Goal: Transaction & Acquisition: Purchase product/service

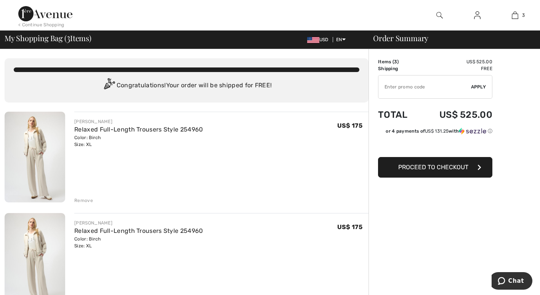
click at [85, 198] on div "Remove" at bounding box center [83, 200] width 19 height 7
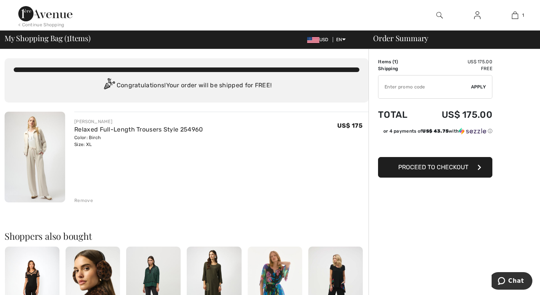
click at [455, 165] on span "Proceed to Checkout" at bounding box center [433, 166] width 70 height 7
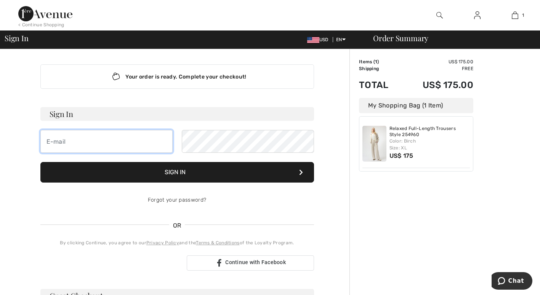
type input "jrlechuga@att.net"
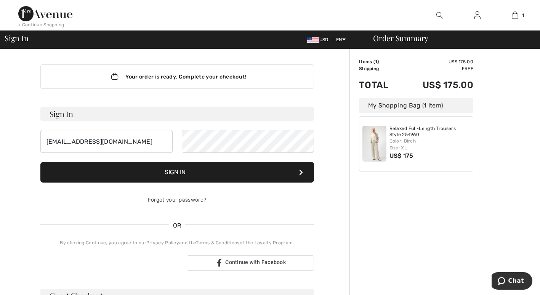
click at [201, 173] on button "Sign In" at bounding box center [176, 172] width 273 height 21
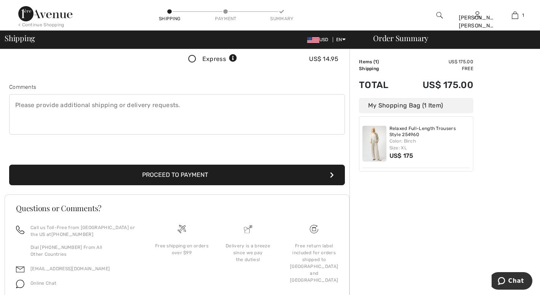
scroll to position [201, 0]
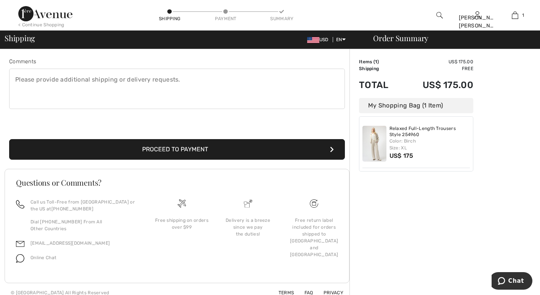
click at [181, 146] on button "Proceed to Payment" at bounding box center [177, 149] width 336 height 21
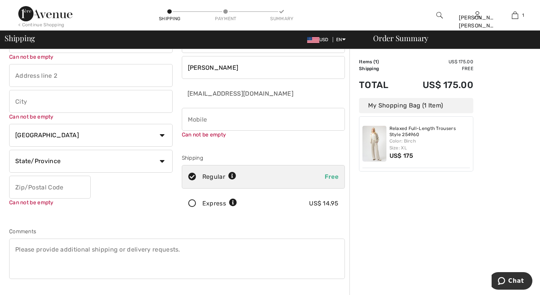
scroll to position [8, 0]
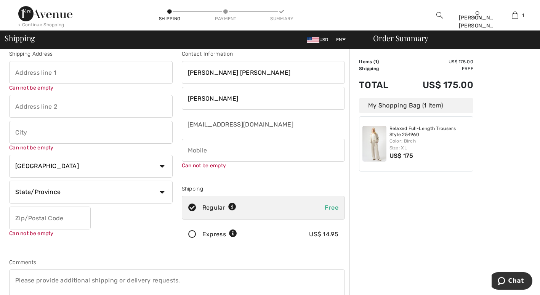
click at [66, 75] on input "text" at bounding box center [90, 72] width 163 height 23
type input "6971 Canyon Ridge"
type input "[GEOGRAPHIC_DATA]"
select select "MX"
type input "79912"
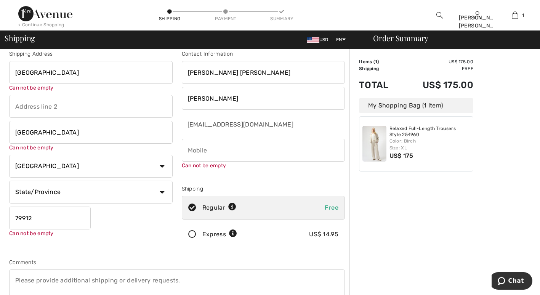
type input "9152086856"
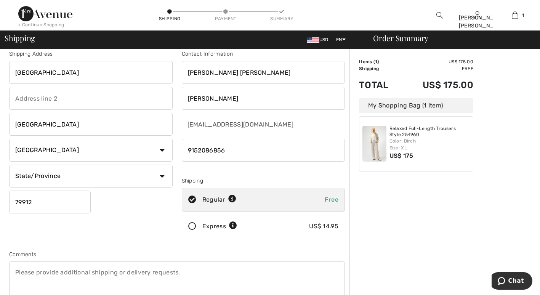
type input "5440 Doniphan Dr"
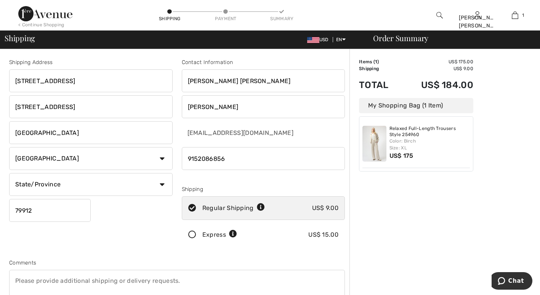
click at [162, 155] on select "Country Canada United States Afghanistan Aland Islands Albania Algeria American…" at bounding box center [90, 158] width 163 height 23
select select "US"
click at [9, 147] on select "Country Canada United States Afghanistan Aland Islands Albania Algeria American…" at bounding box center [90, 158] width 163 height 23
click at [91, 84] on input "5440 Doniphan Dr" at bounding box center [90, 80] width 163 height 23
type input "5440 DONIPHAN DR"
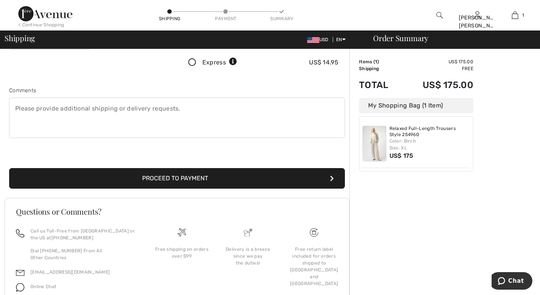
scroll to position [173, 0]
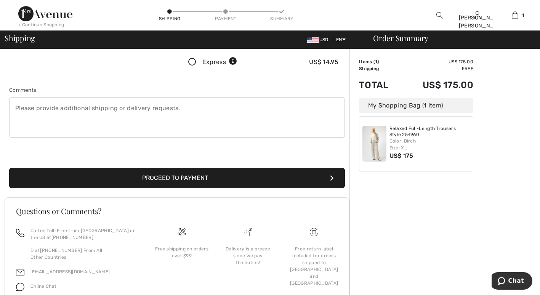
click at [198, 177] on button "Proceed to Payment" at bounding box center [177, 178] width 336 height 21
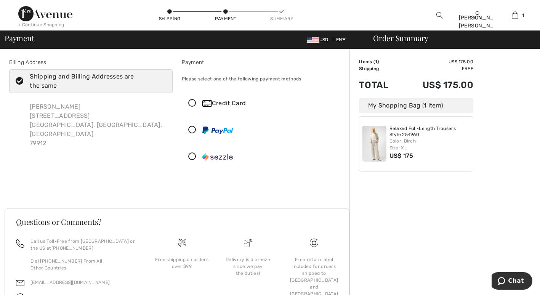
click at [191, 101] on icon at bounding box center [192, 103] width 20 height 8
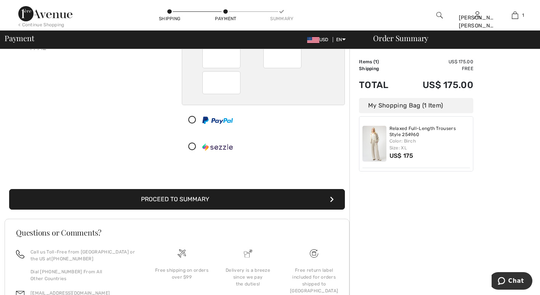
scroll to position [96, 0]
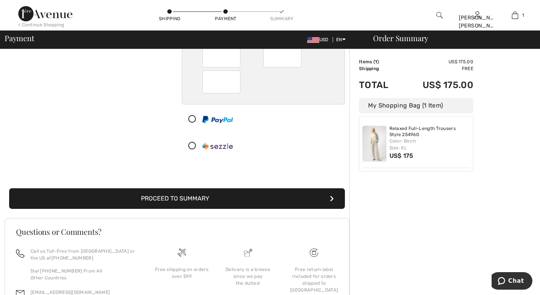
click at [216, 198] on button "Proceed to Summary" at bounding box center [177, 198] width 336 height 21
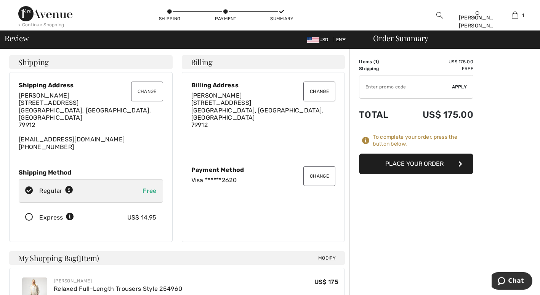
click at [444, 163] on button "Place Your Order" at bounding box center [416, 163] width 114 height 21
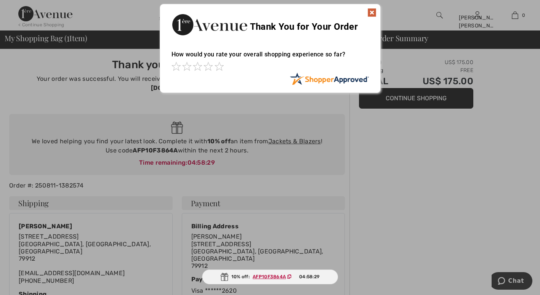
click at [488, 161] on div at bounding box center [270, 147] width 540 height 295
click at [220, 66] on span at bounding box center [218, 66] width 9 height 9
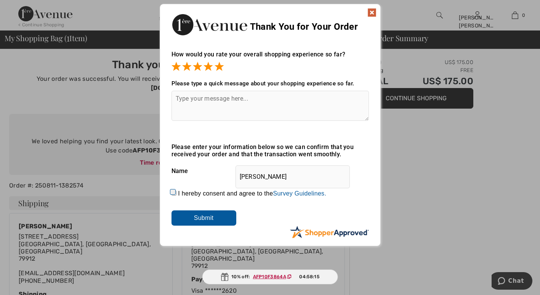
click at [208, 220] on input "Submit" at bounding box center [203, 217] width 65 height 15
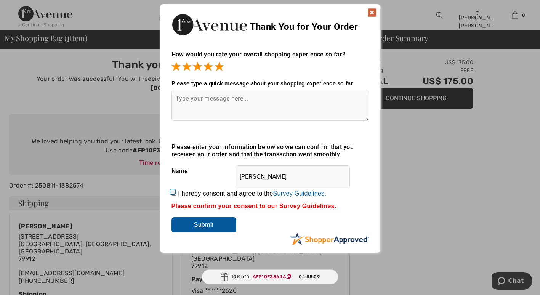
click at [204, 223] on input "Submit" at bounding box center [203, 224] width 65 height 15
click at [206, 223] on input "Submit" at bounding box center [203, 224] width 65 height 15
click at [166, 189] on div "How would you rate your overall shopping experience so far? It appears from you…" at bounding box center [270, 144] width 220 height 202
click at [173, 190] on input "I hereby consent and agree to the By submitting a review, you grant permission …" at bounding box center [173, 192] width 5 height 5
checkbox input "true"
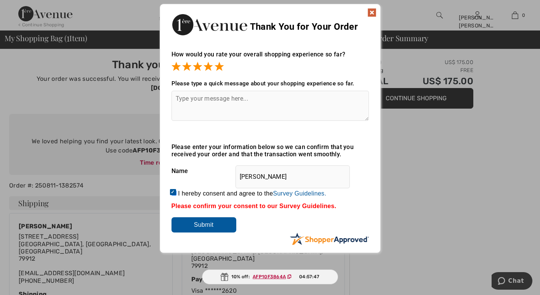
click at [203, 225] on input "Submit" at bounding box center [203, 224] width 65 height 15
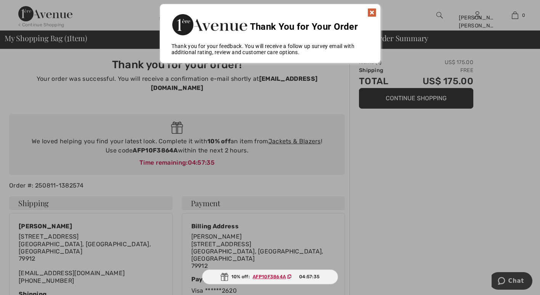
click at [373, 13] on img at bounding box center [371, 12] width 9 height 9
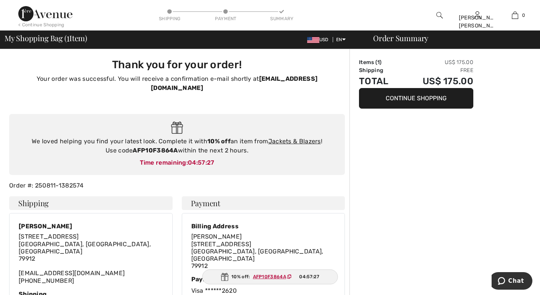
click at [438, 13] on img at bounding box center [439, 15] width 6 height 9
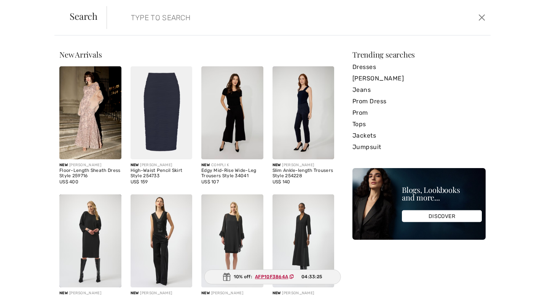
click at [223, 22] on input "search" at bounding box center [257, 17] width 264 height 23
click at [251, 18] on input "search" at bounding box center [257, 17] width 264 height 23
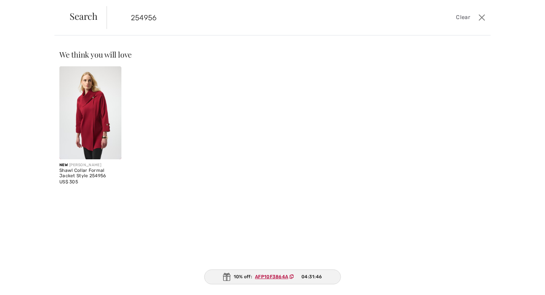
type input "254956"
click at [100, 125] on img at bounding box center [90, 112] width 62 height 93
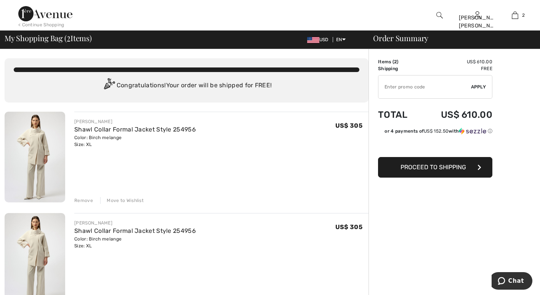
click at [85, 199] on div "Remove" at bounding box center [83, 200] width 19 height 7
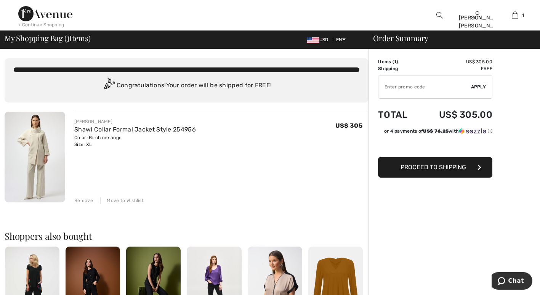
click at [448, 88] on input "TEXT" at bounding box center [424, 86] width 93 height 23
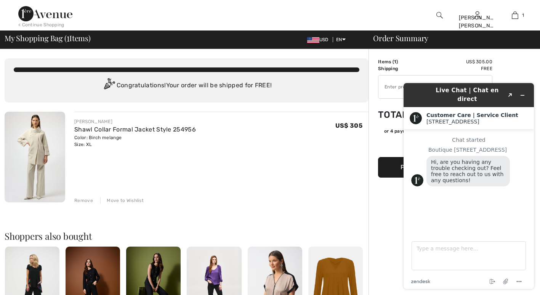
click at [295, 202] on div "Remove Move to Wishlist" at bounding box center [221, 199] width 294 height 8
click at [324, 173] on div "[PERSON_NAME] Shawl Collar Formal Jacket Style 254956 Color: Birch melange Size…" at bounding box center [221, 158] width 294 height 92
click at [522, 93] on icon "Minimize widget" at bounding box center [521, 95] width 5 height 5
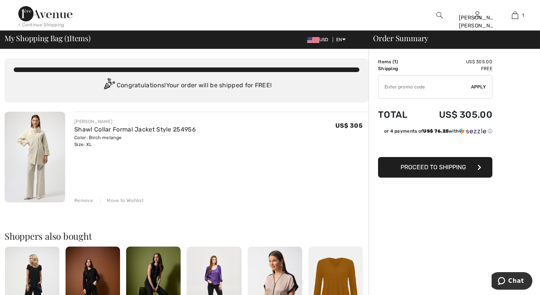
click at [436, 86] on input "TEXT" at bounding box center [424, 86] width 93 height 23
type input "AFP10F3864A"
click at [479, 85] on span "Apply" at bounding box center [478, 86] width 15 height 7
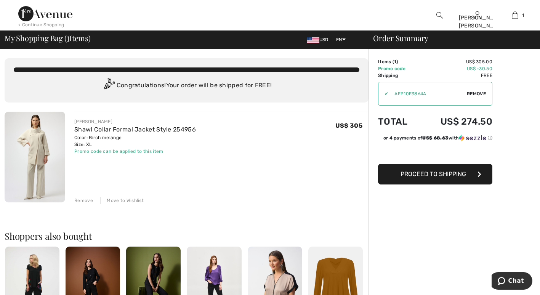
click at [452, 172] on span "Proceed to Shipping" at bounding box center [433, 173] width 66 height 7
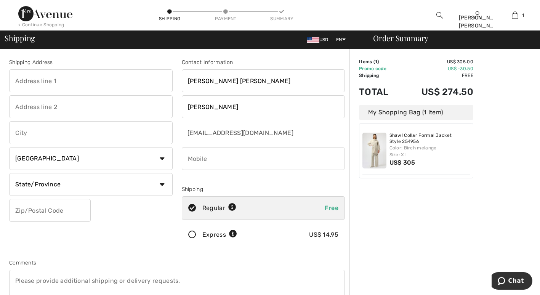
scroll to position [70, 0]
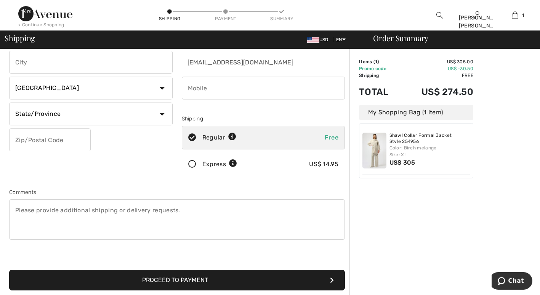
click at [245, 281] on button "Proceed to Payment" at bounding box center [177, 280] width 336 height 21
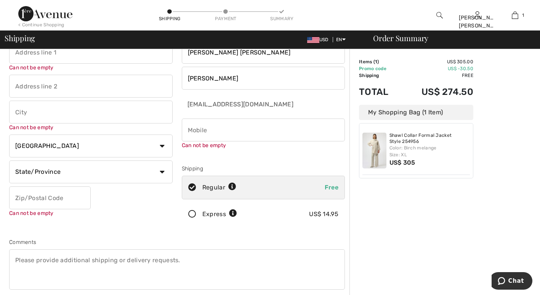
scroll to position [8, 0]
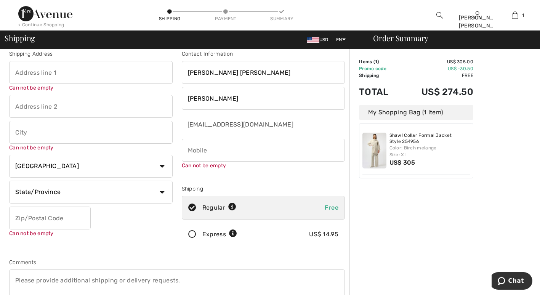
click at [70, 75] on input "text" at bounding box center [90, 72] width 163 height 23
type input "5440 Doniphan Dr"
type input "El Paso"
type input "79932"
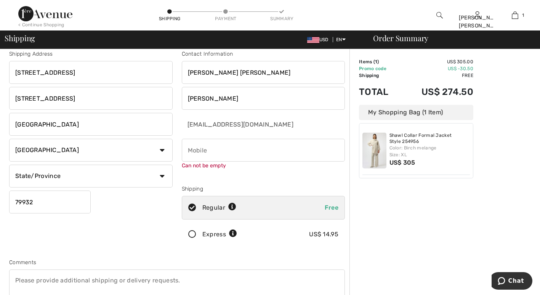
click at [161, 148] on select "Country Canada United States Afghanistan Aland Islands Albania Algeria American…" at bounding box center [90, 150] width 163 height 23
select select "US"
click at [9, 139] on select "Country Canada United States Afghanistan Aland Islands Albania Algeria American…" at bounding box center [90, 150] width 163 height 23
click at [161, 171] on select "State/Province Alabama Alaska American Samoa Arizona Arkansas California Colora…" at bounding box center [90, 176] width 163 height 23
select select "TX"
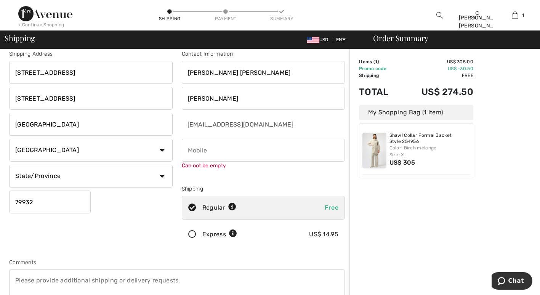
click at [9, 165] on select "State/Province Alabama Alaska American Samoa Arizona Arkansas California Colora…" at bounding box center [90, 176] width 163 height 23
click at [214, 151] on input "phone" at bounding box center [263, 150] width 163 height 23
type input "9152086856"
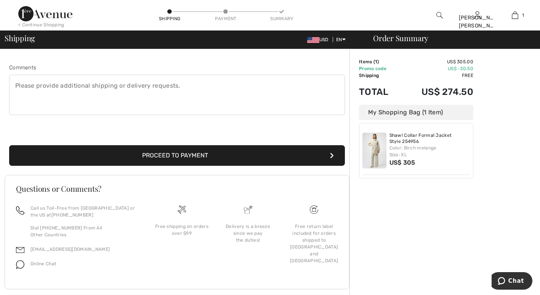
scroll to position [196, 0]
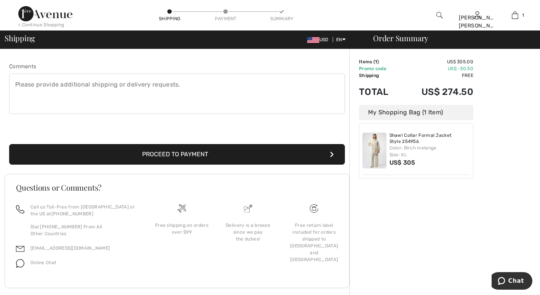
click at [216, 153] on button "Proceed to Payment" at bounding box center [177, 154] width 336 height 21
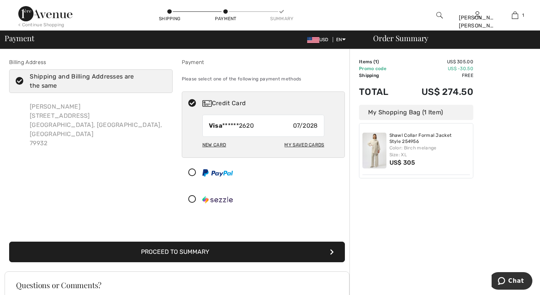
click at [243, 248] on button "Proceed to Summary" at bounding box center [177, 251] width 336 height 21
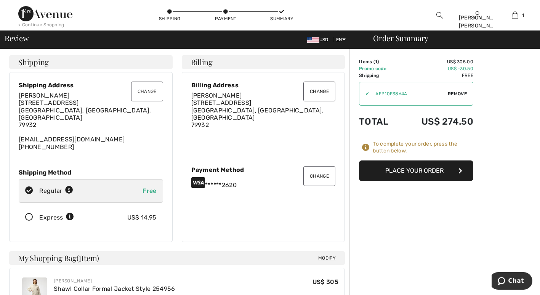
click at [432, 170] on button "Place Your Order" at bounding box center [416, 170] width 114 height 21
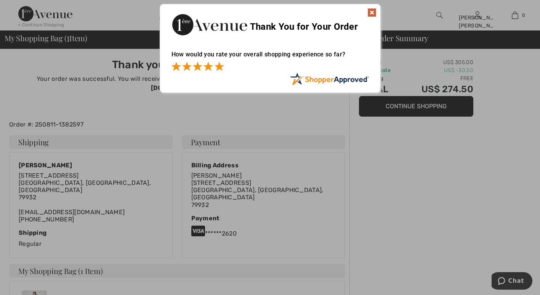
click at [218, 69] on span at bounding box center [218, 66] width 9 height 9
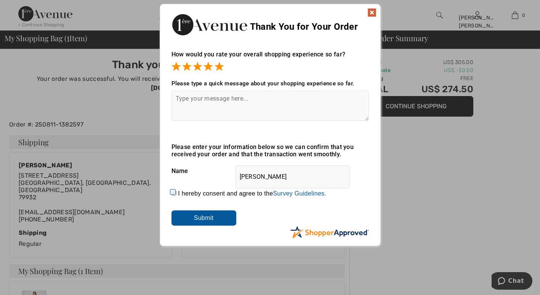
click at [171, 191] on input "I hereby consent and agree to the By submitting a review, you grant permission …" at bounding box center [173, 192] width 5 height 5
checkbox input "true"
click at [212, 219] on input "Submit" at bounding box center [203, 217] width 65 height 15
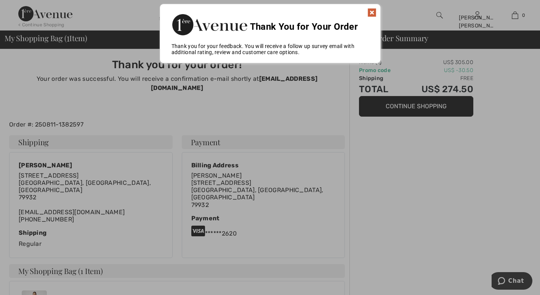
click at [370, 11] on img at bounding box center [371, 12] width 9 height 9
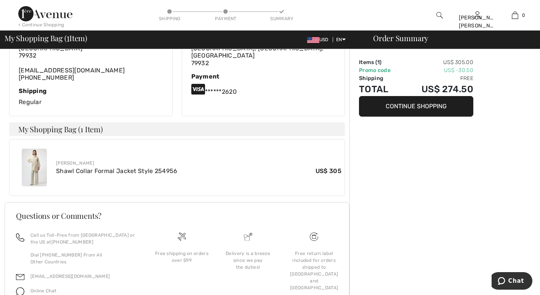
scroll to position [159, 0]
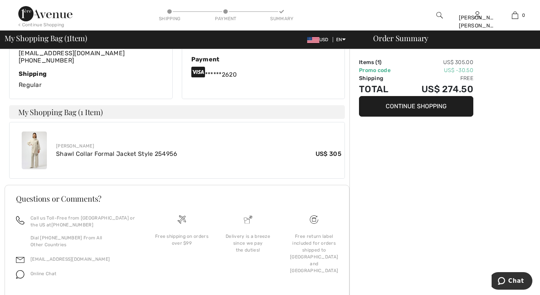
click at [37, 131] on img at bounding box center [34, 150] width 25 height 38
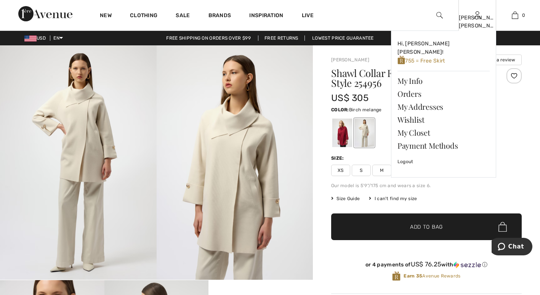
click at [477, 18] on img at bounding box center [477, 15] width 6 height 9
click at [409, 152] on link "Logout" at bounding box center [443, 161] width 92 height 19
